Goal: Information Seeking & Learning: Learn about a topic

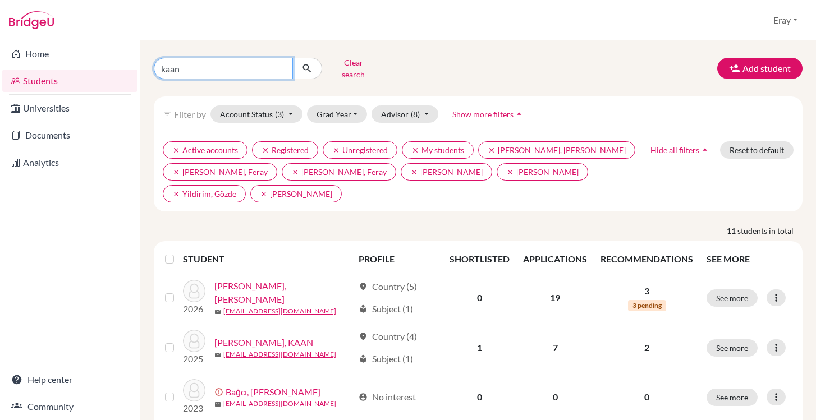
click at [260, 63] on input "kaan" at bounding box center [223, 68] width 139 height 21
drag, startPoint x: 260, startPoint y: 63, endPoint x: 124, endPoint y: 56, distance: 137.1
click at [124, 56] on div "Home Students Universities Documents Analytics Help center Community Students o…" at bounding box center [408, 210] width 816 height 420
type input "ece"
click at [309, 63] on icon "submit" at bounding box center [306, 68] width 11 height 11
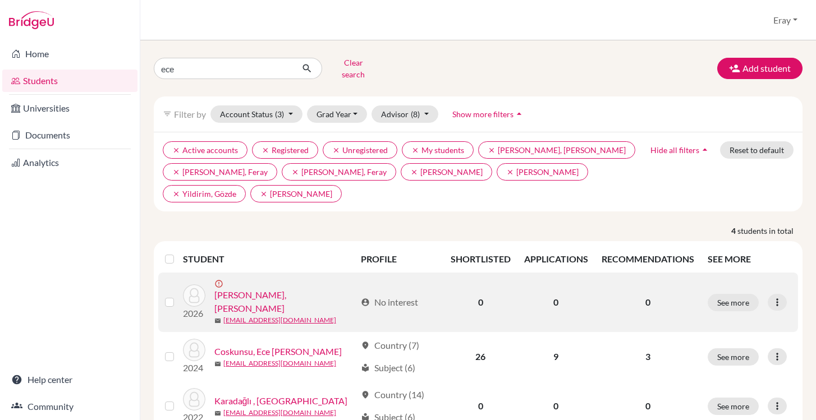
click at [295, 289] on link "[PERSON_NAME], [PERSON_NAME]" at bounding box center [284, 302] width 141 height 27
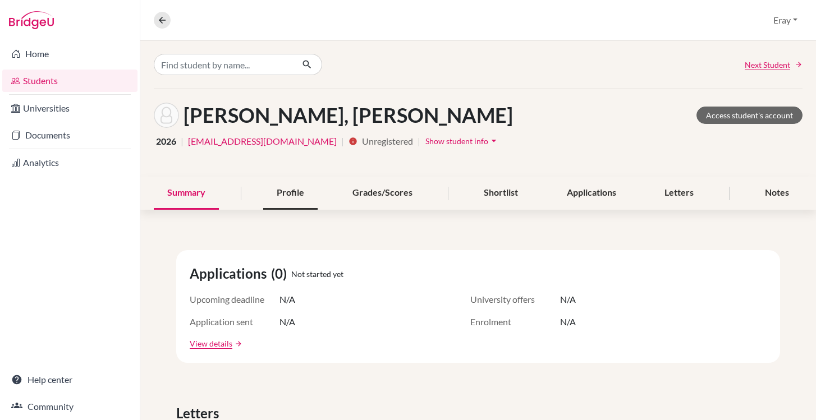
click at [295, 189] on div "Profile" at bounding box center [290, 193] width 54 height 33
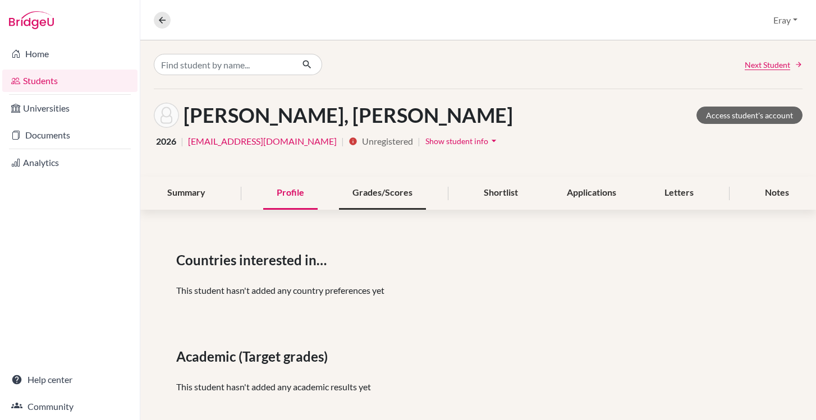
click at [362, 192] on div "Grades/Scores" at bounding box center [382, 193] width 87 height 33
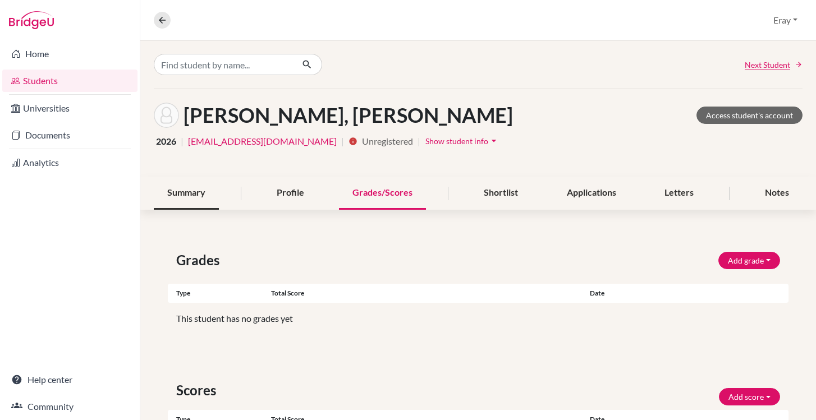
click at [213, 196] on div "Summary" at bounding box center [186, 193] width 65 height 33
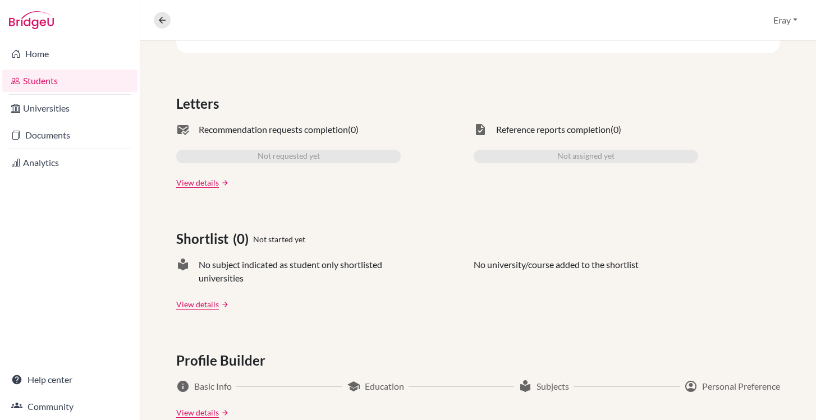
scroll to position [567, 0]
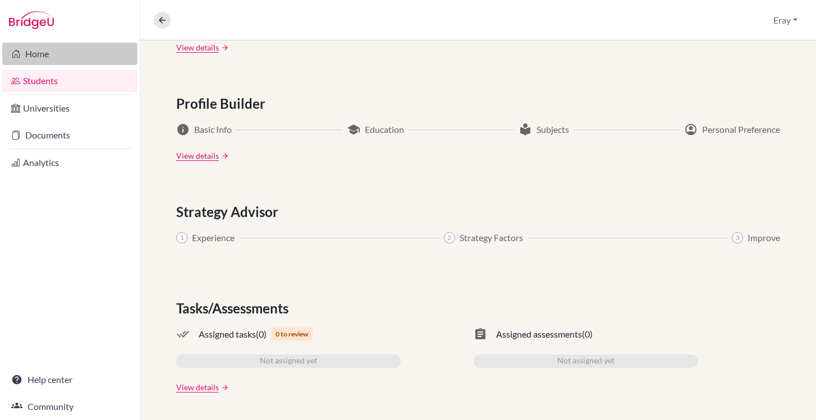
click at [81, 54] on link "Home" at bounding box center [69, 54] width 135 height 22
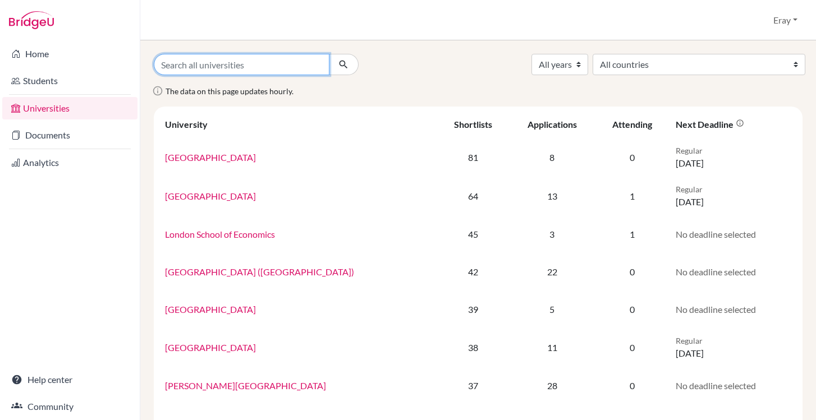
click at [297, 62] on input "Search all universities" at bounding box center [242, 64] width 176 height 21
type input "texas"
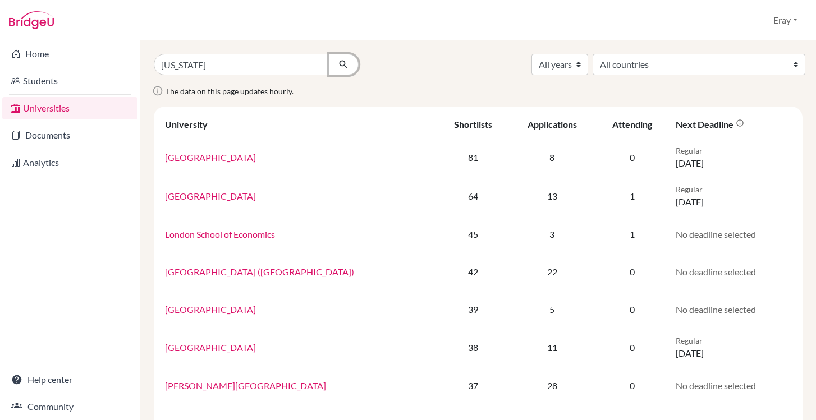
click at [344, 62] on icon "submit" at bounding box center [343, 64] width 11 height 11
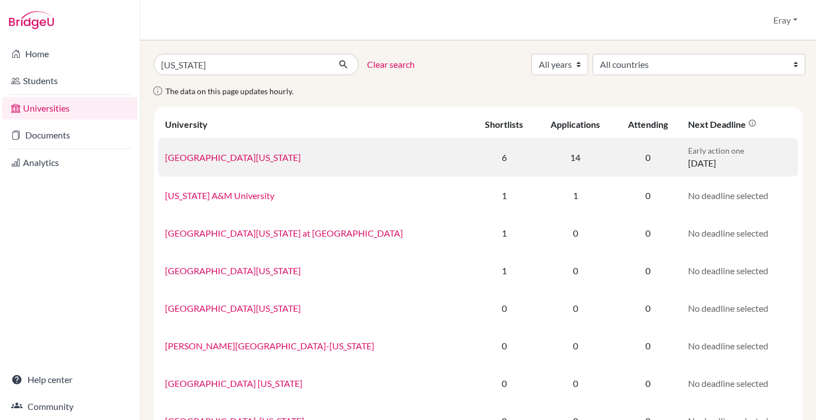
click at [250, 157] on link "University of Texas at Austin" at bounding box center [233, 157] width 136 height 11
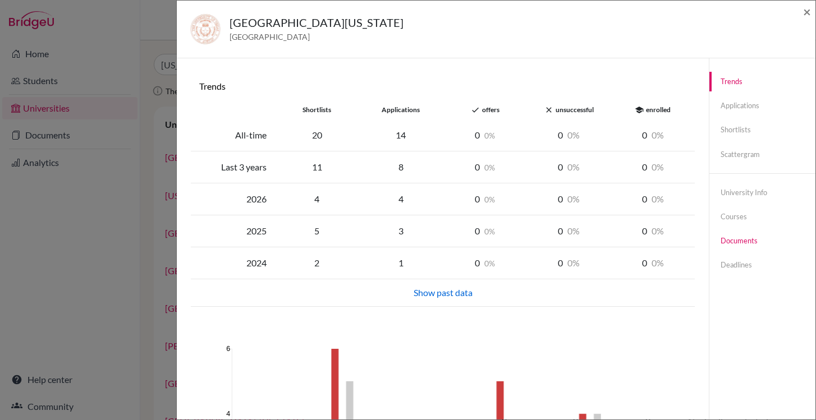
click at [748, 234] on link "Documents" at bounding box center [763, 241] width 106 height 20
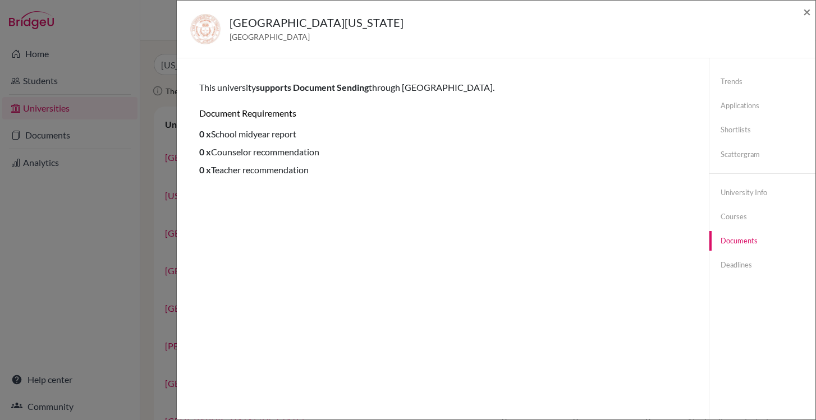
click at [745, 246] on link "Documents" at bounding box center [763, 241] width 106 height 20
click at [746, 262] on link "Deadlines" at bounding box center [763, 265] width 106 height 20
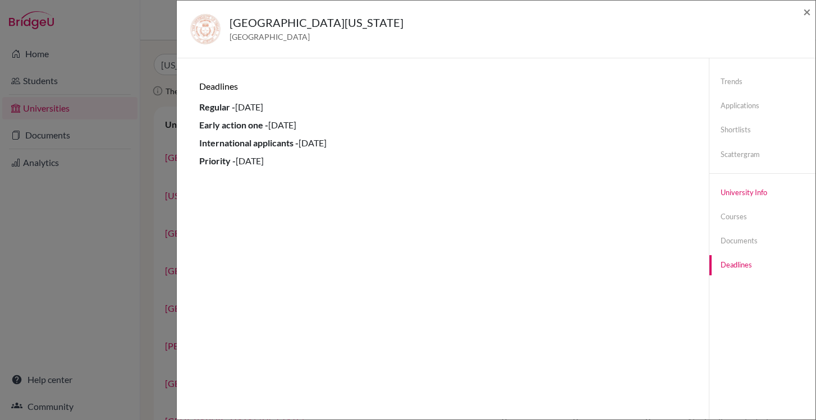
click at [730, 193] on link "University info" at bounding box center [763, 193] width 106 height 20
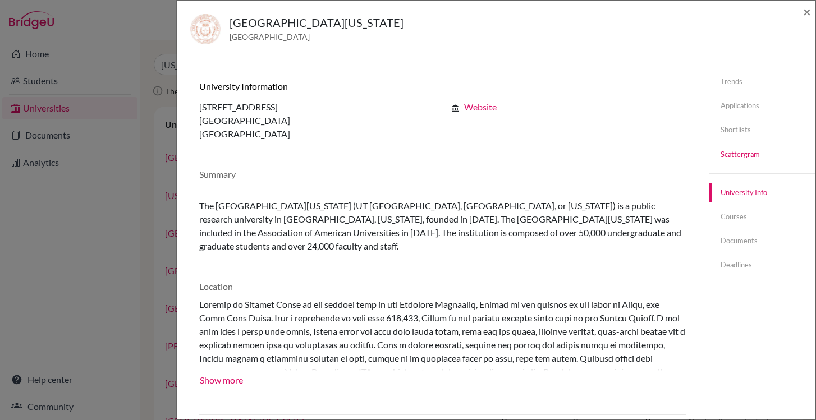
click at [727, 152] on link "Scattergram" at bounding box center [763, 155] width 106 height 20
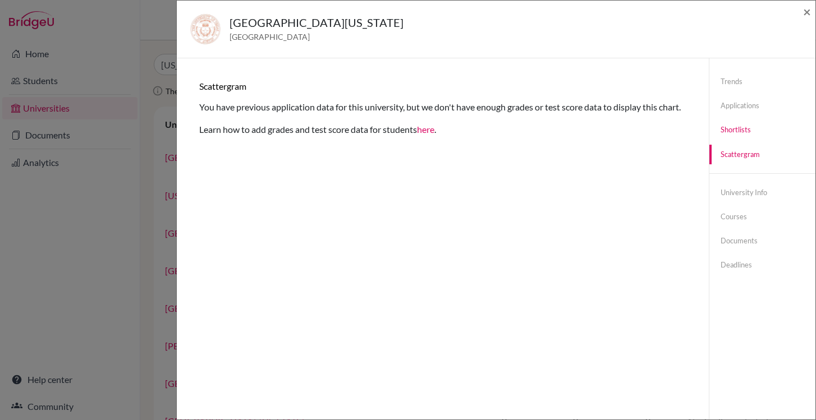
click at [733, 133] on link "Shortlists" at bounding box center [763, 130] width 106 height 20
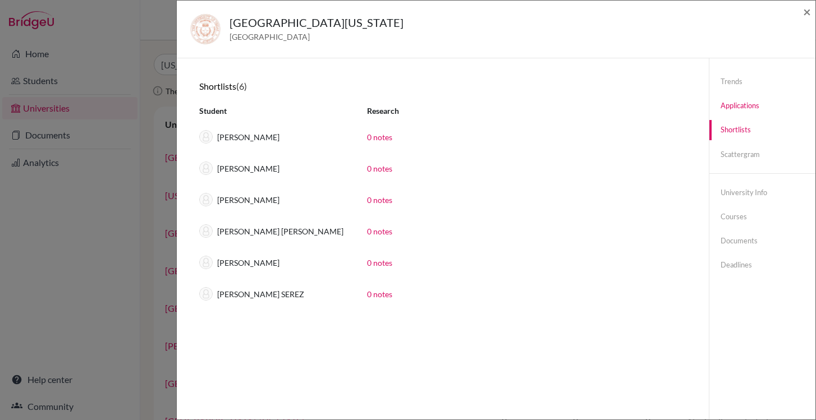
click at [738, 103] on link "Applications" at bounding box center [763, 106] width 106 height 20
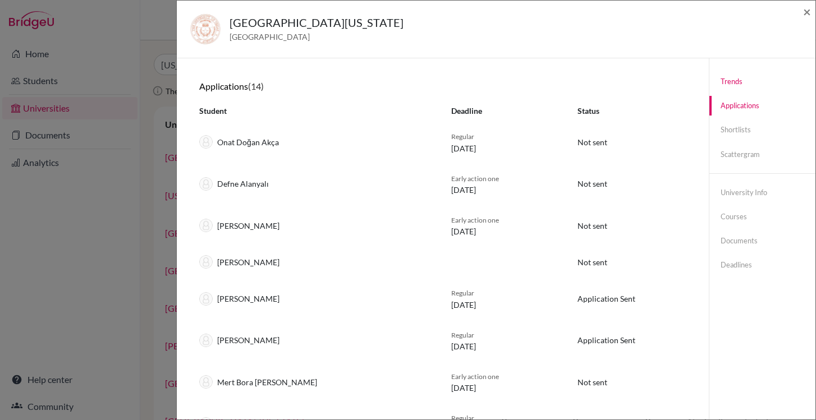
click at [732, 85] on link "Trends" at bounding box center [763, 82] width 106 height 20
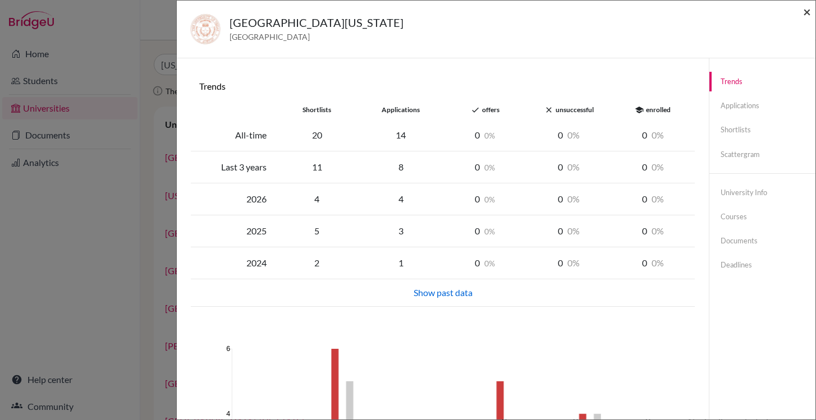
click at [808, 12] on span "×" at bounding box center [807, 11] width 8 height 16
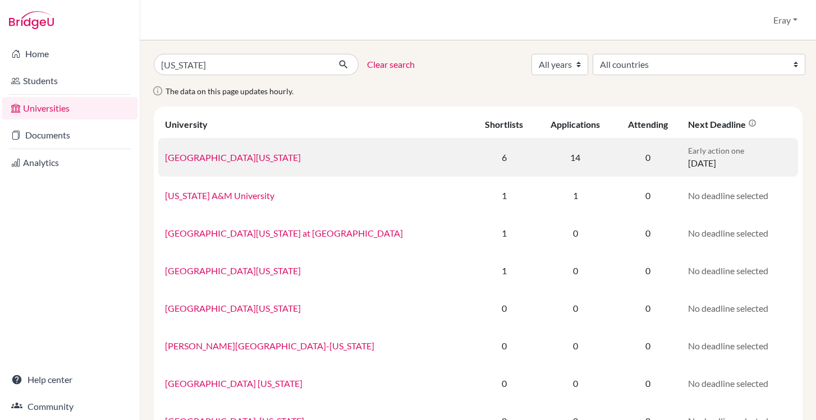
click at [266, 158] on link "University of Texas at Austin" at bounding box center [233, 157] width 136 height 11
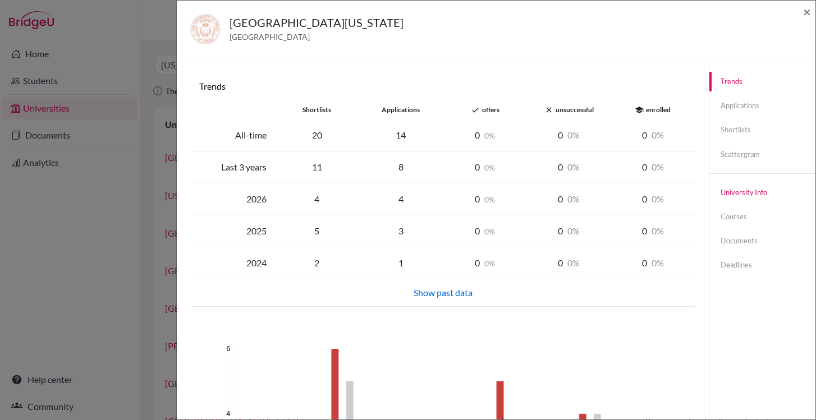
click at [735, 193] on link "University info" at bounding box center [763, 193] width 106 height 20
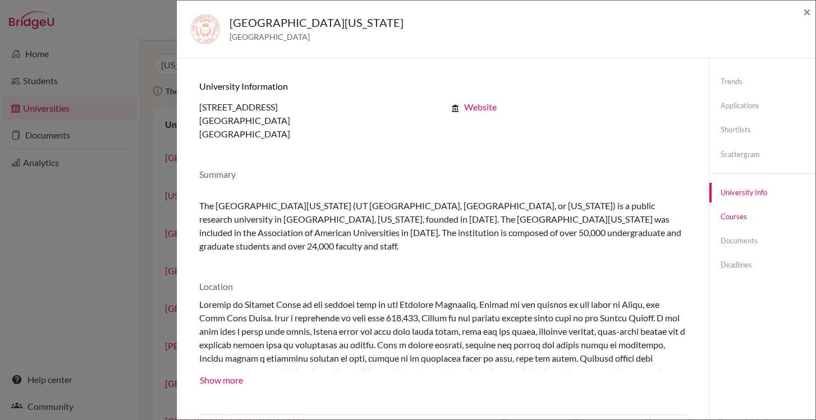
click at [732, 218] on link "Courses" at bounding box center [763, 217] width 106 height 20
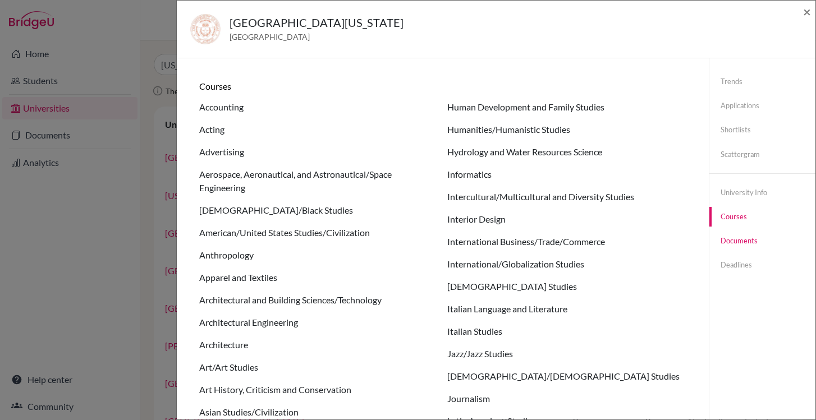
click at [737, 240] on link "Documents" at bounding box center [763, 241] width 106 height 20
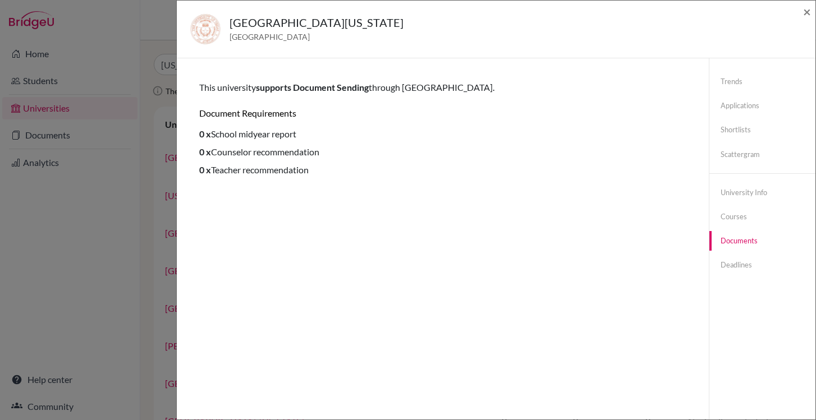
click at [334, 86] on span "supports Document Sending" at bounding box center [312, 87] width 113 height 11
click at [808, 11] on span "×" at bounding box center [807, 11] width 8 height 16
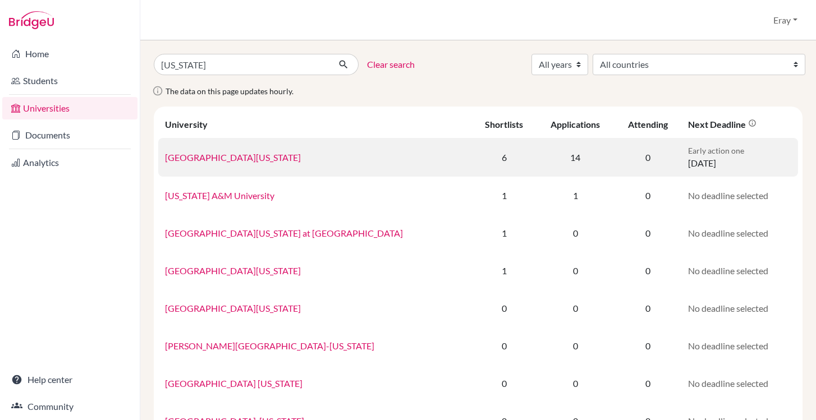
click at [214, 157] on link "University of Texas at Austin" at bounding box center [233, 157] width 136 height 11
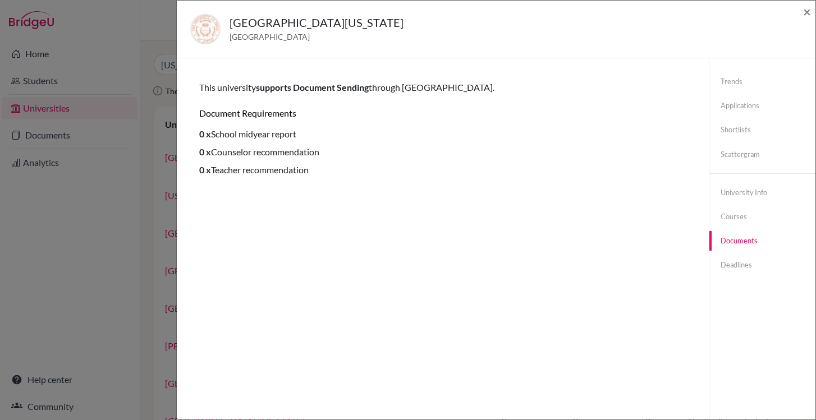
drag, startPoint x: 371, startPoint y: 21, endPoint x: 230, endPoint y: 18, distance: 140.9
click at [230, 18] on div "University of Texas at Austin United States of America" at bounding box center [492, 29] width 604 height 30
copy h5 "University of Texas at Austin"
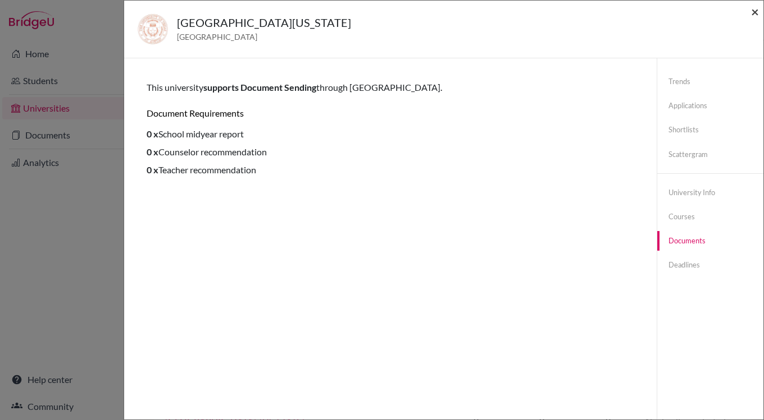
click at [752, 12] on span "×" at bounding box center [755, 11] width 8 height 16
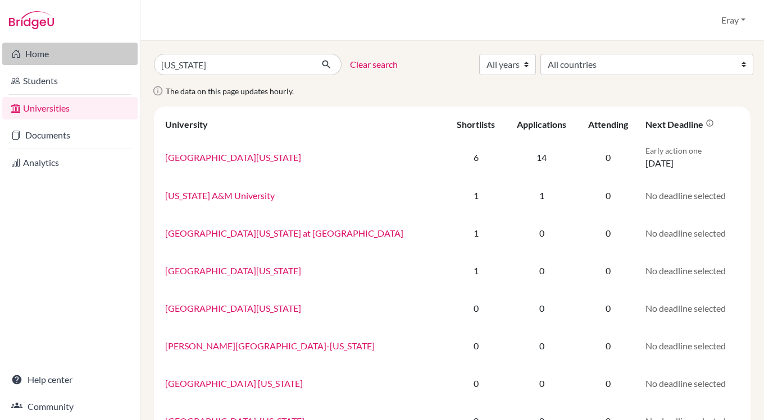
click at [60, 48] on link "Home" at bounding box center [69, 54] width 135 height 22
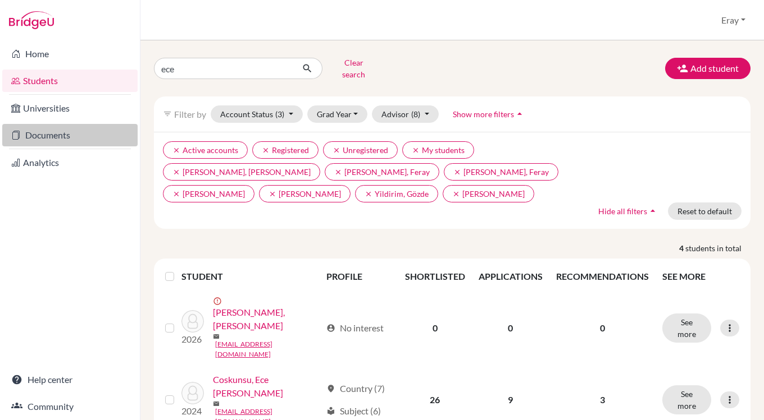
click at [74, 131] on link "Documents" at bounding box center [69, 135] width 135 height 22
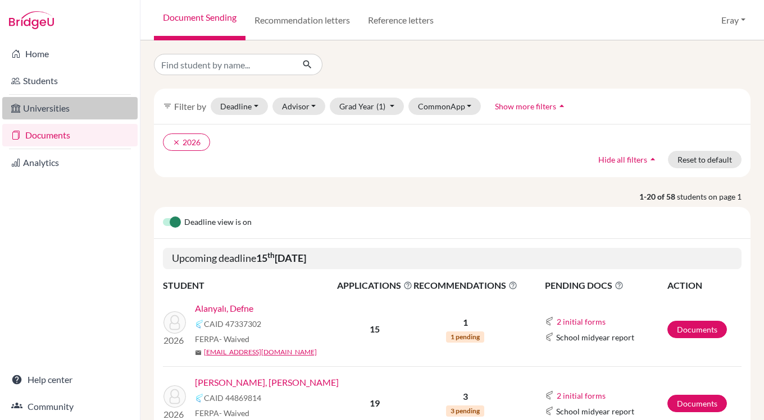
click at [105, 104] on link "Universities" at bounding box center [69, 108] width 135 height 22
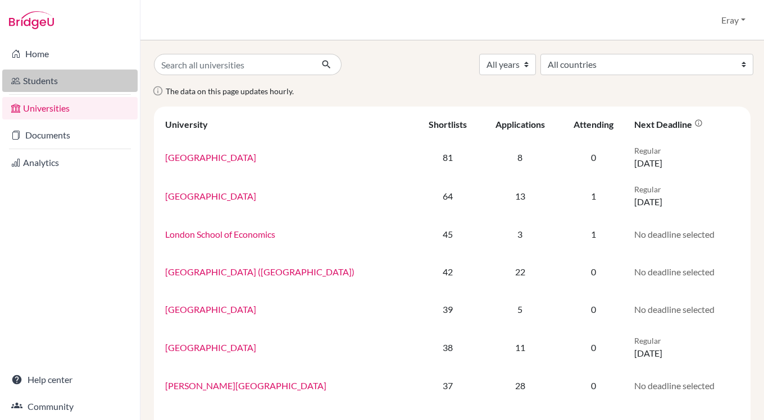
click at [89, 71] on link "Students" at bounding box center [69, 81] width 135 height 22
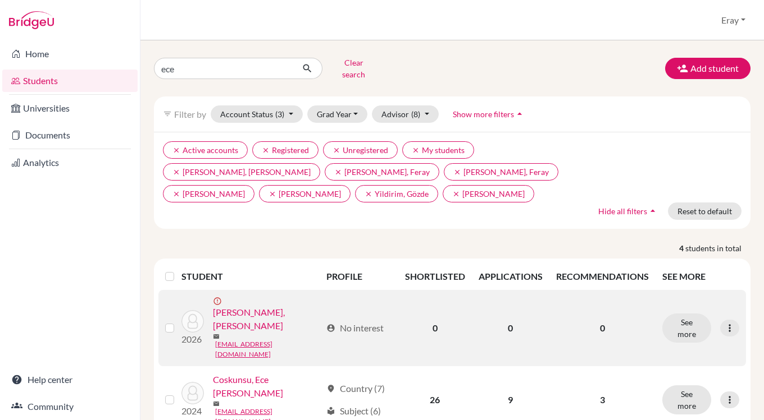
click at [277, 306] on link "[PERSON_NAME], [PERSON_NAME]" at bounding box center [267, 319] width 108 height 27
